Goal: Task Accomplishment & Management: Complete application form

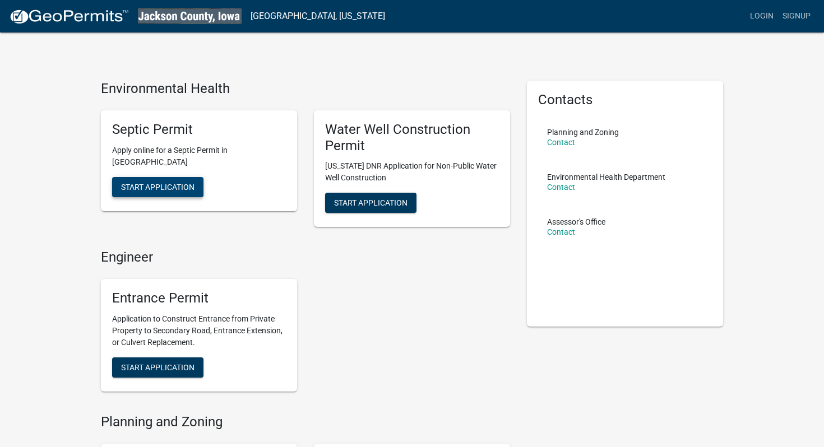
click at [170, 188] on span "Start Application" at bounding box center [157, 186] width 73 height 9
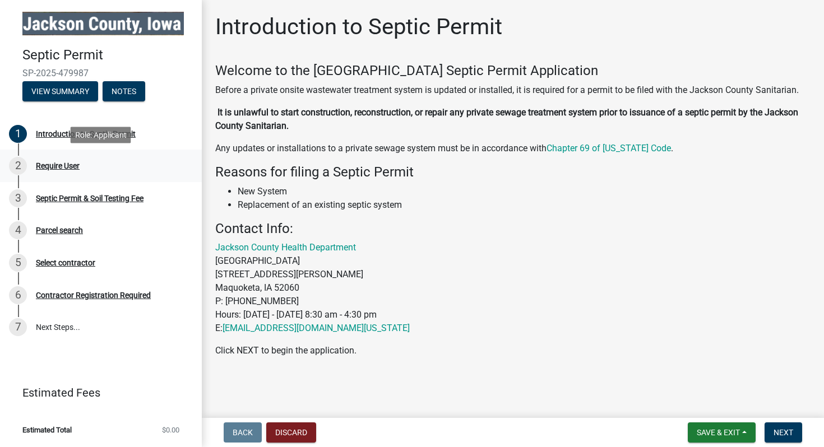
click at [100, 169] on div "2 Require User" at bounding box center [96, 166] width 175 height 18
click at [61, 166] on div "Require User" at bounding box center [58, 166] width 44 height 8
click at [86, 165] on div "2 Require User" at bounding box center [96, 166] width 175 height 18
click at [792, 430] on span "Next" at bounding box center [783, 432] width 20 height 9
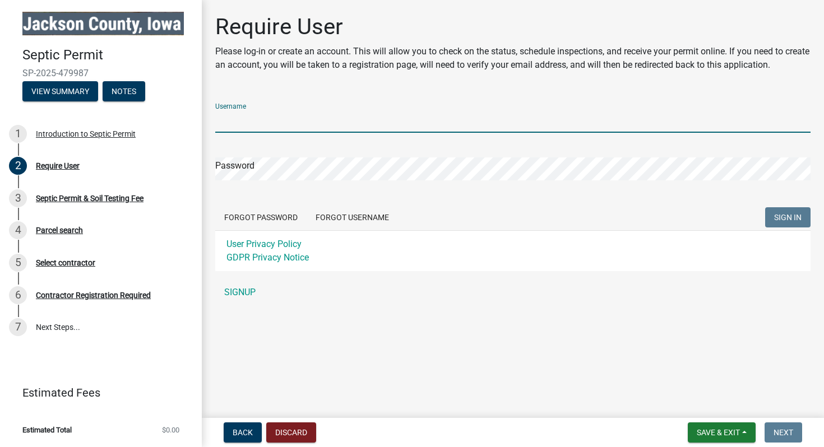
click at [393, 114] on input "Username" at bounding box center [512, 121] width 595 height 23
click at [247, 295] on link "SIGNUP" at bounding box center [512, 292] width 595 height 22
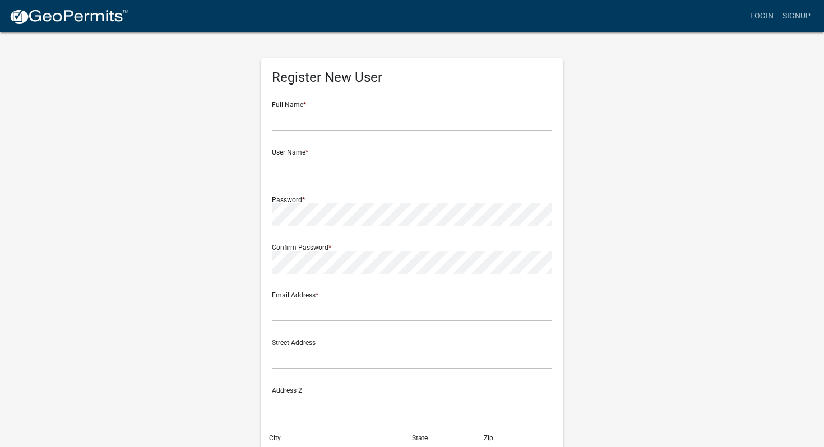
click at [308, 138] on form "Full Name * User Name * Password * Confirm Password * Email Address * Street Ad…" at bounding box center [412, 332] width 280 height 480
click at [305, 123] on input "text" at bounding box center [412, 119] width 280 height 23
type input "Marykate McCarthy"
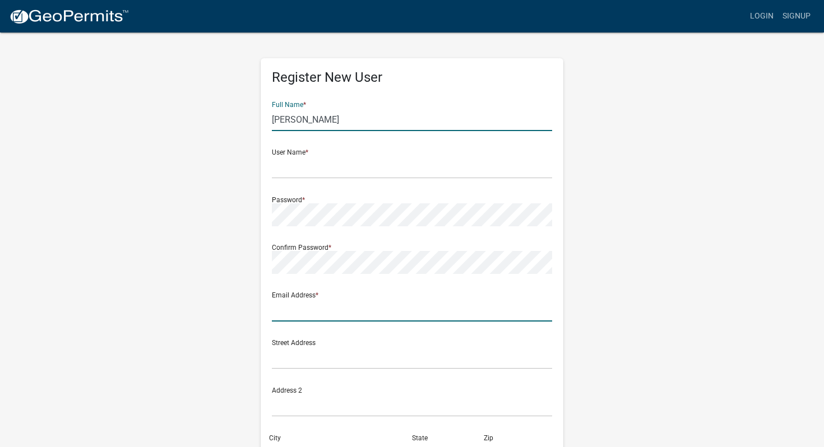
type input "marykatemcc92@gmail.com"
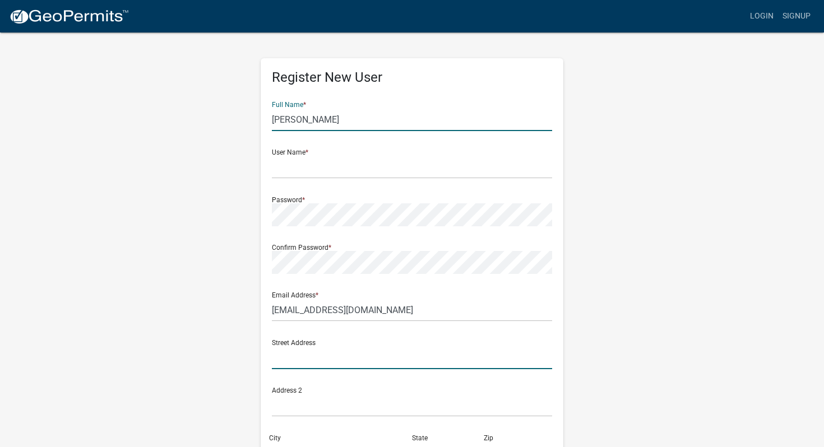
type input "3816 Porter Street"
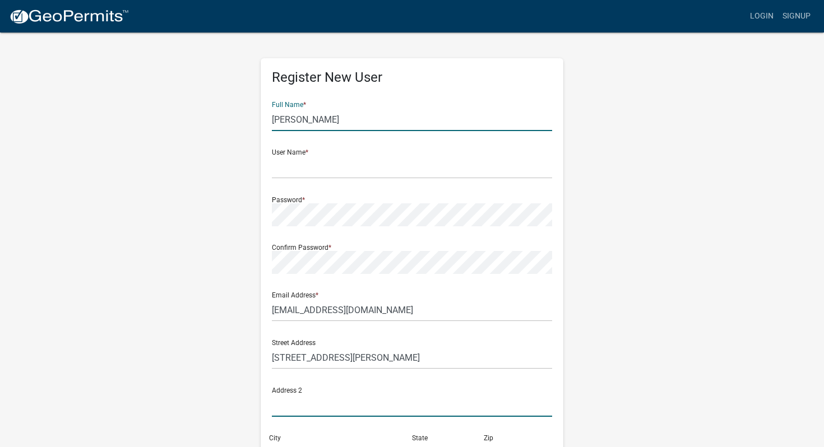
type input "E401"
type input "Washington"
type input "DC"
type input "20016"
type input "9082085553"
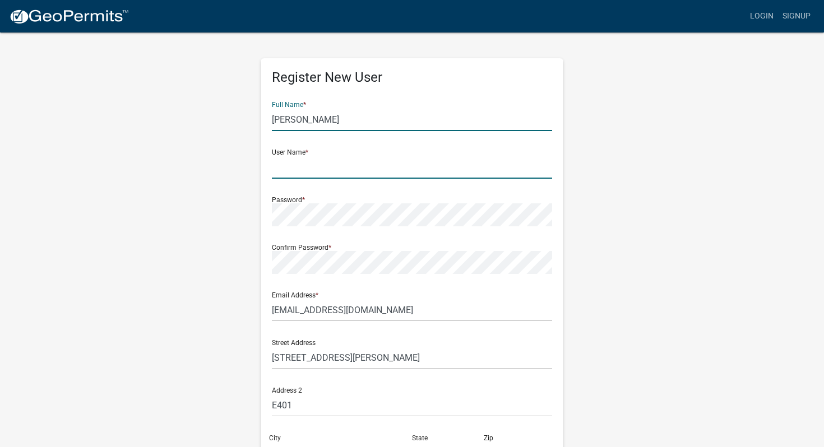
click at [287, 170] on input "text" at bounding box center [412, 167] width 280 height 23
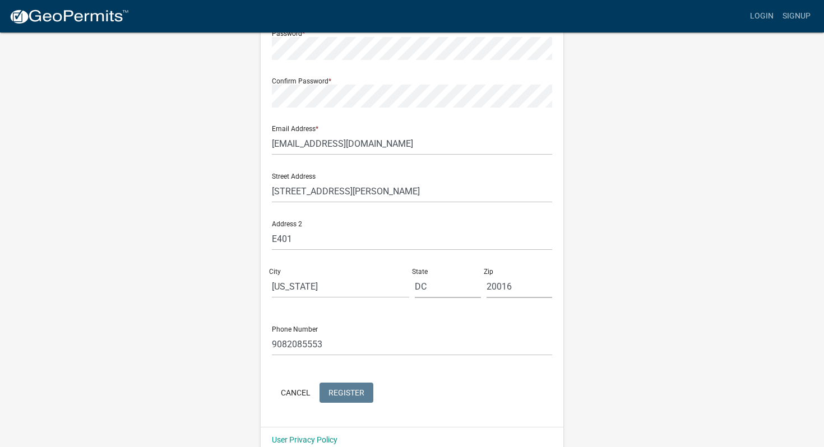
scroll to position [184, 0]
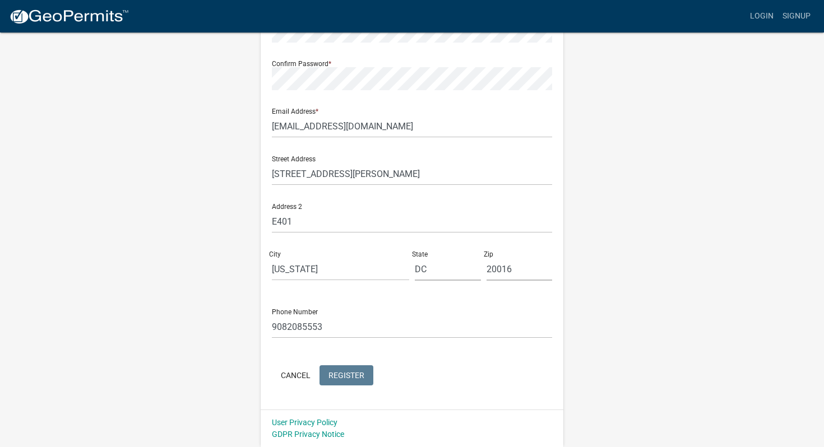
type input "mkmcc"
click at [349, 374] on span "Register" at bounding box center [346, 374] width 36 height 9
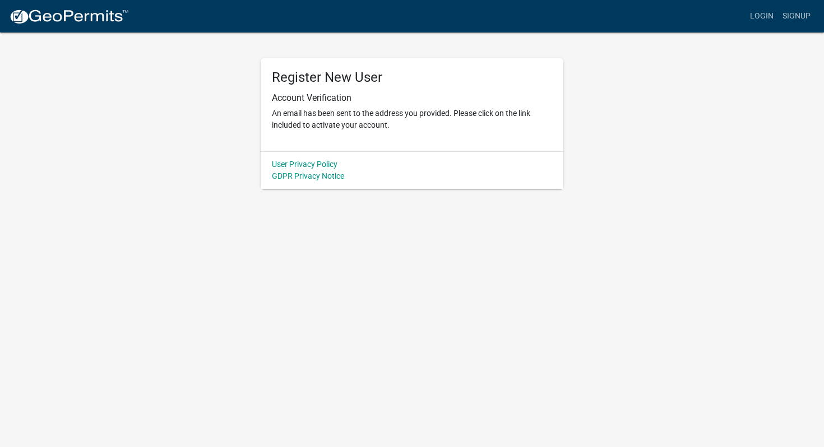
scroll to position [0, 0]
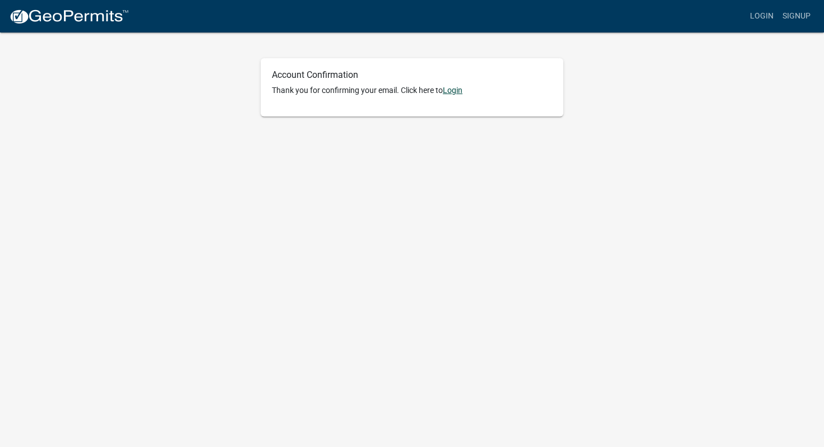
click at [451, 89] on link "Login" at bounding box center [453, 90] width 20 height 9
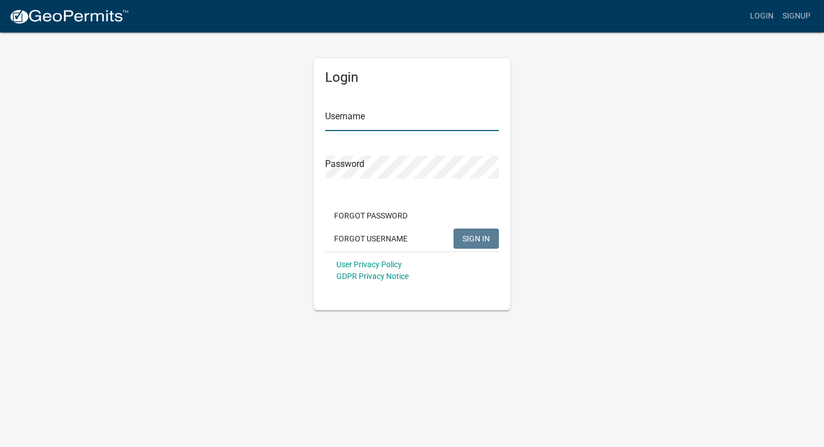
click at [342, 118] on input "Username" at bounding box center [412, 119] width 174 height 23
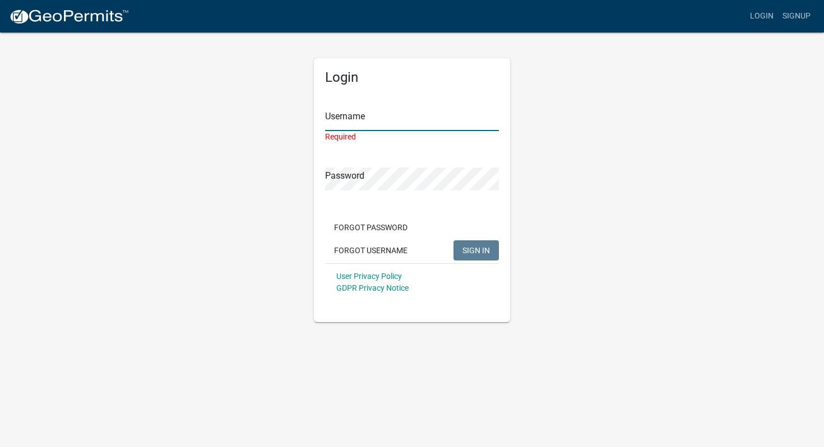
type input "mkmcc"
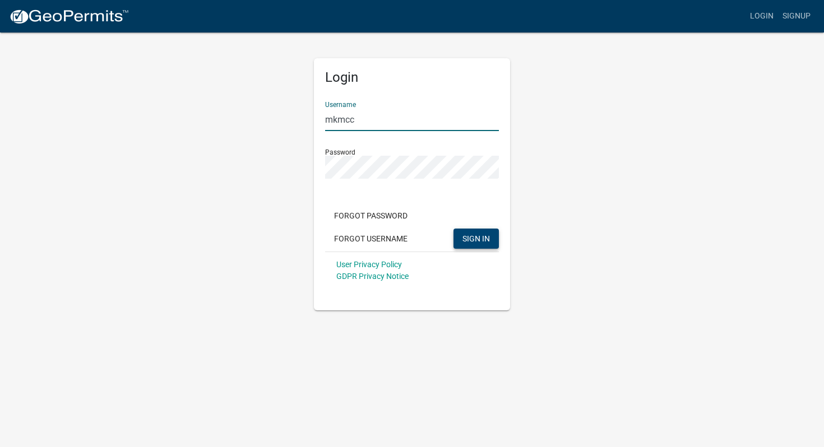
click at [473, 234] on span "SIGN IN" at bounding box center [475, 238] width 27 height 9
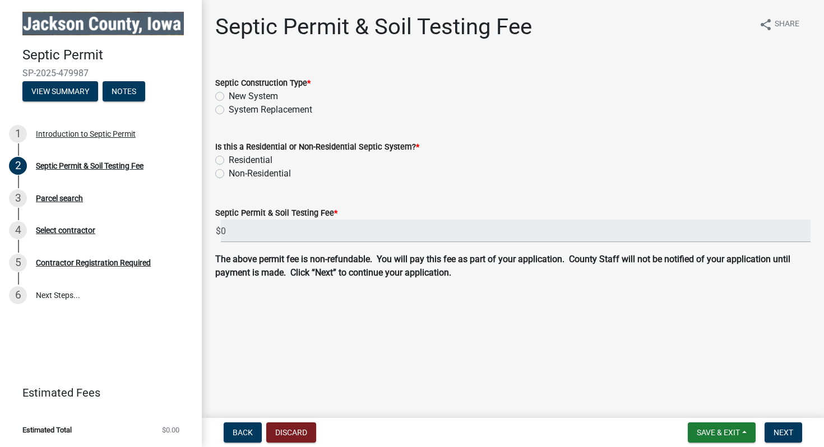
click at [258, 97] on label "New System" at bounding box center [253, 96] width 49 height 13
click at [236, 97] on input "New System" at bounding box center [232, 93] width 7 height 7
radio input "true"
click at [227, 113] on div "System Replacement" at bounding box center [512, 109] width 595 height 13
click at [229, 110] on label "System Replacement" at bounding box center [270, 109] width 83 height 13
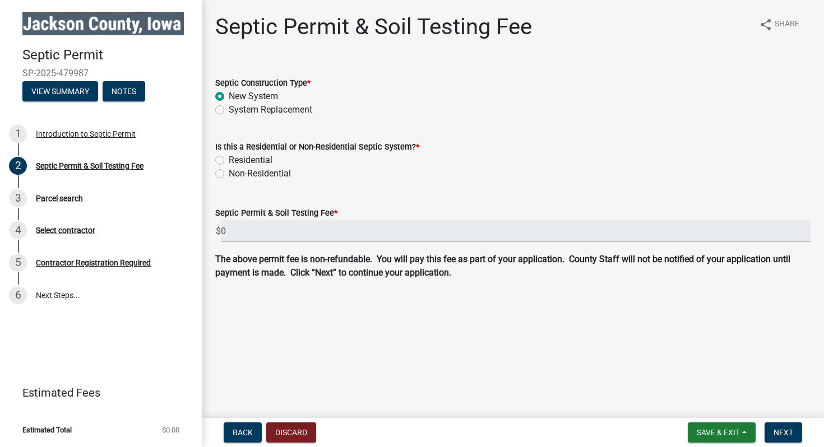
click at [229, 110] on input "System Replacement" at bounding box center [232, 106] width 7 height 7
radio input "true"
click at [229, 162] on label "Residential" at bounding box center [251, 160] width 44 height 13
click at [229, 161] on input "Residential" at bounding box center [232, 157] width 7 height 7
radio input "true"
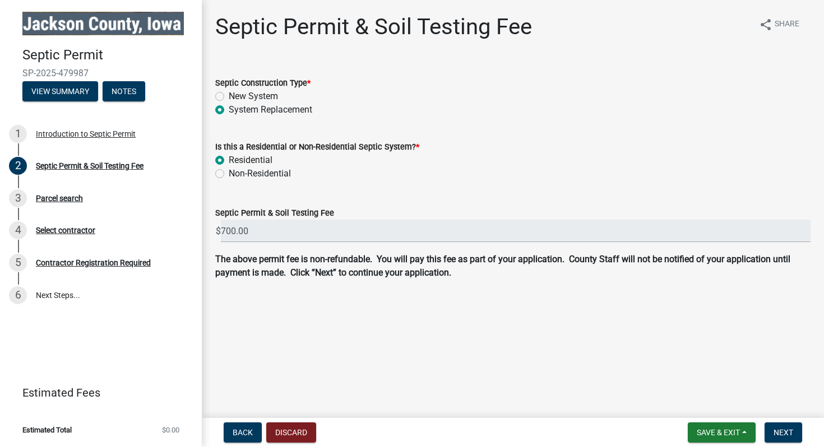
click at [229, 175] on label "Non-Residential" at bounding box center [260, 173] width 62 height 13
click at [229, 174] on input "Non-Residential" at bounding box center [232, 170] width 7 height 7
radio input "true"
click at [229, 161] on label "Residential" at bounding box center [251, 160] width 44 height 13
click at [229, 161] on input "Residential" at bounding box center [232, 157] width 7 height 7
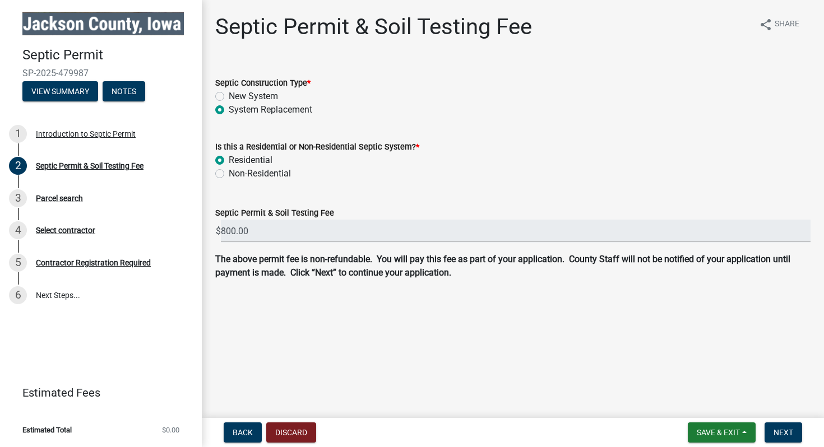
radio input "true"
click at [793, 430] on button "Next" at bounding box center [783, 432] width 38 height 20
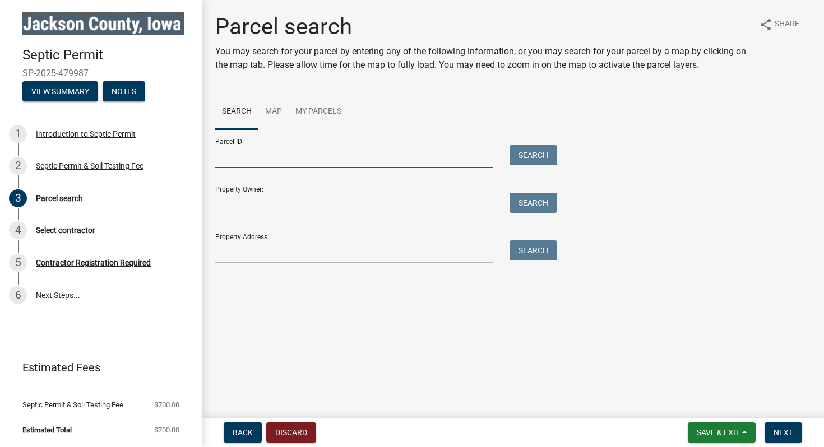
click at [309, 157] on input "Parcel ID:" at bounding box center [353, 156] width 277 height 23
type input "12"
click at [508, 160] on div "Search" at bounding box center [530, 156] width 59 height 23
click at [517, 157] on button "Search" at bounding box center [533, 155] width 48 height 20
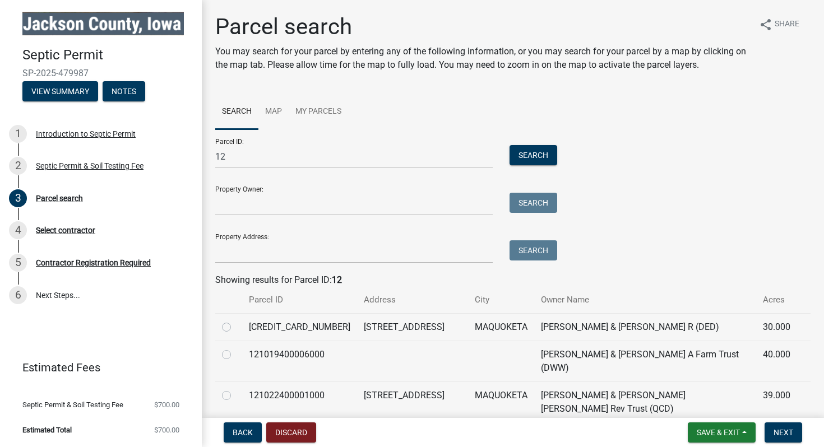
click at [235, 321] on label at bounding box center [235, 321] width 0 height 0
click at [235, 327] on input "radio" at bounding box center [238, 324] width 7 height 7
radio input "true"
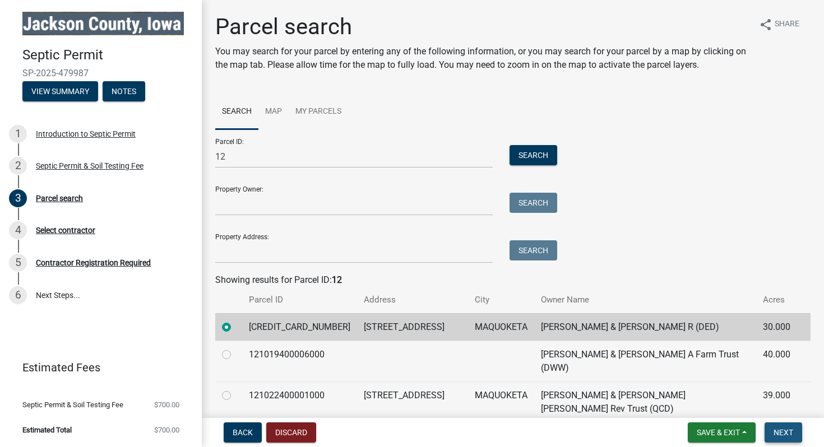
click at [783, 429] on span "Next" at bounding box center [783, 432] width 20 height 9
